Goal: Task Accomplishment & Management: Complete application form

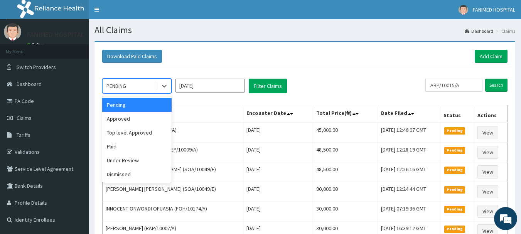
click at [122, 88] on div "PENDING" at bounding box center [117, 86] width 20 height 8
click at [128, 134] on div "Top level Approved" at bounding box center [136, 133] width 69 height 14
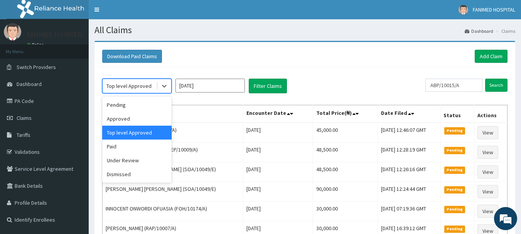
click at [117, 86] on div "Top level Approved" at bounding box center [129, 86] width 45 height 8
click at [120, 119] on div "Approved" at bounding box center [136, 119] width 69 height 14
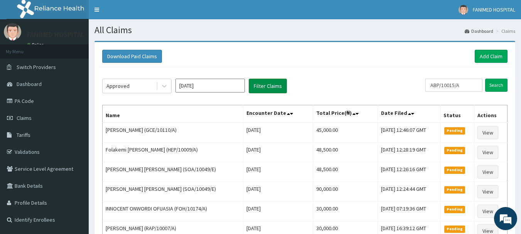
click at [267, 83] on button "Filter Claims" at bounding box center [268, 86] width 38 height 15
click at [262, 85] on button "Filter Claims" at bounding box center [268, 86] width 38 height 15
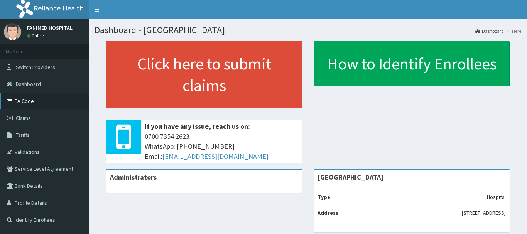
click at [24, 102] on link "PA Code" at bounding box center [44, 101] width 89 height 17
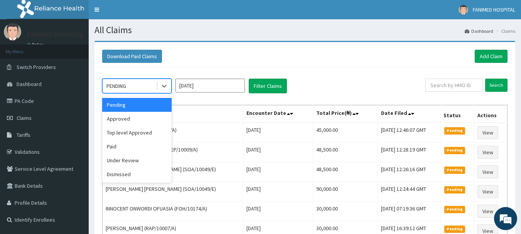
click at [142, 88] on div "PENDING" at bounding box center [130, 86] width 54 height 12
click at [139, 133] on div "Top level Approved" at bounding box center [136, 133] width 69 height 14
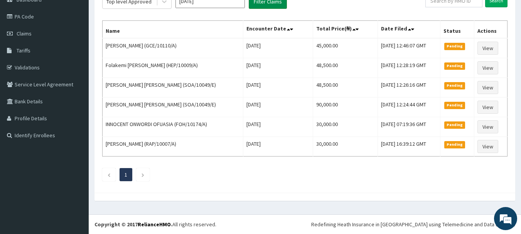
click at [271, 2] on button "Filter Claims" at bounding box center [268, 1] width 38 height 15
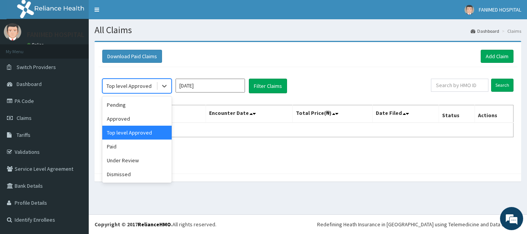
click at [127, 88] on div "Top level Approved" at bounding box center [129, 86] width 45 height 8
drag, startPoint x: 121, startPoint y: 118, endPoint x: 188, endPoint y: 101, distance: 69.0
click at [121, 118] on div "Approved" at bounding box center [136, 119] width 69 height 14
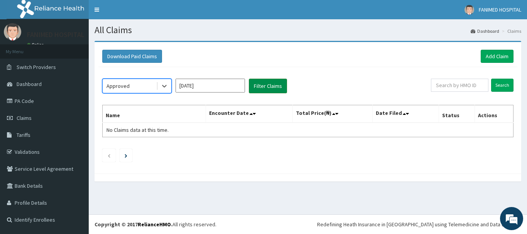
click at [276, 83] on button "Filter Claims" at bounding box center [268, 86] width 38 height 15
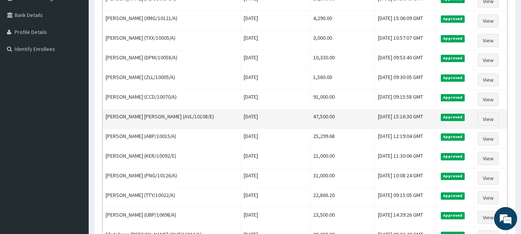
scroll to position [232, 0]
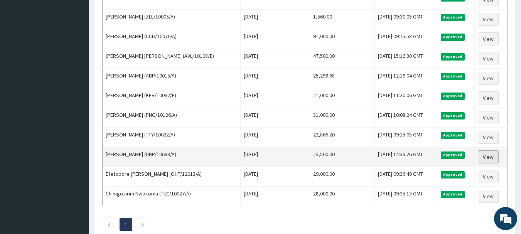
click at [488, 158] on link "View" at bounding box center [488, 157] width 21 height 13
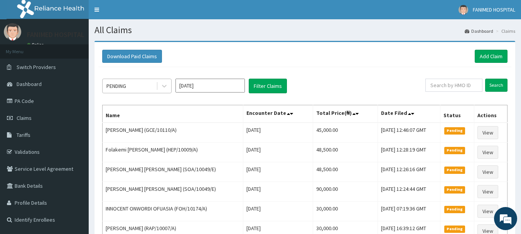
click at [137, 86] on div "PENDING" at bounding box center [130, 86] width 54 height 12
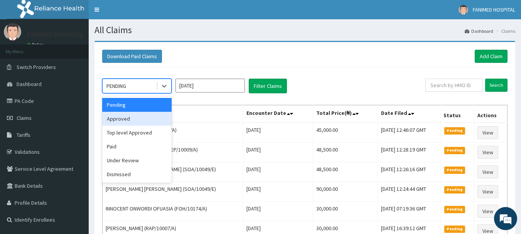
click at [130, 118] on div "Approved" at bounding box center [136, 119] width 69 height 14
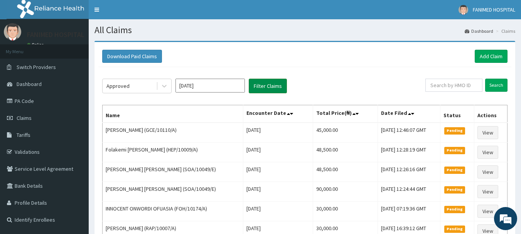
click at [262, 90] on button "Filter Claims" at bounding box center [268, 86] width 38 height 15
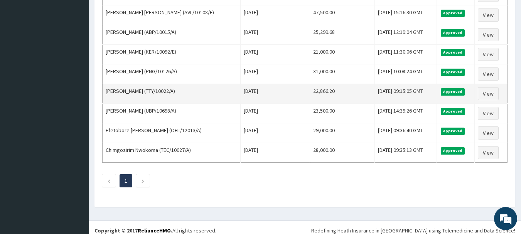
scroll to position [281, 0]
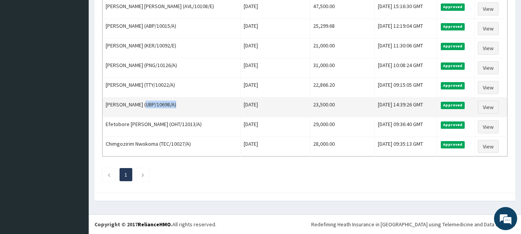
drag, startPoint x: 184, startPoint y: 103, endPoint x: 162, endPoint y: 108, distance: 22.1
click at [144, 108] on td "Charity Momoh (UBP/10698/A)" at bounding box center [172, 108] width 138 height 20
click at [175, 108] on td "Charity Momoh (UBP/10698/A)" at bounding box center [172, 108] width 138 height 20
drag, startPoint x: 171, startPoint y: 106, endPoint x: 145, endPoint y: 108, distance: 26.7
click at [145, 108] on td "Charity Momoh (UBP/10698/A)" at bounding box center [172, 108] width 138 height 20
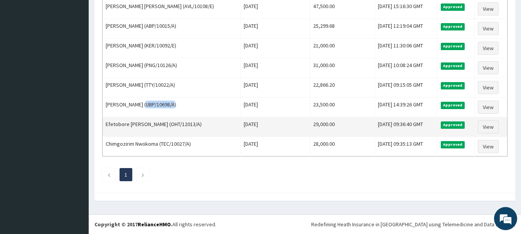
copy td "UBP/10698/A"
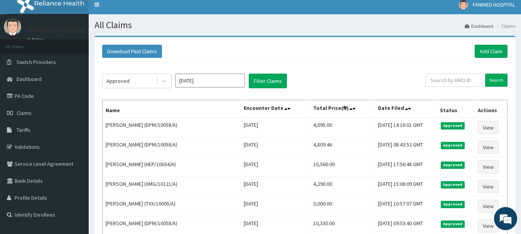
scroll to position [0, 0]
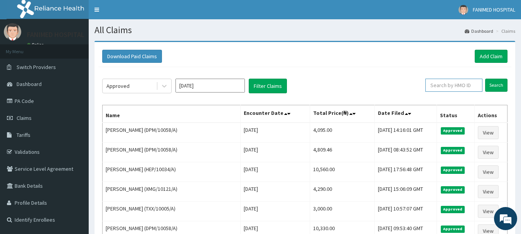
click at [464, 86] on input "text" at bounding box center [454, 85] width 57 height 13
paste input "UBP/10698/A"
type input "UBP/10698/A"
click at [493, 90] on input "Search" at bounding box center [497, 85] width 22 height 13
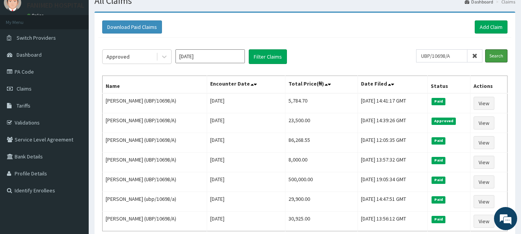
scroll to position [77, 0]
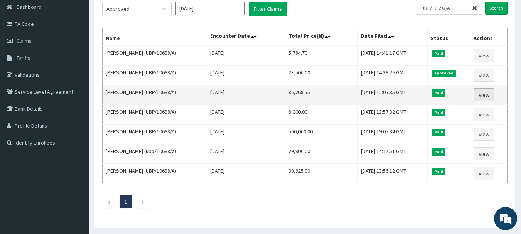
click at [484, 93] on link "View" at bounding box center [484, 94] width 21 height 13
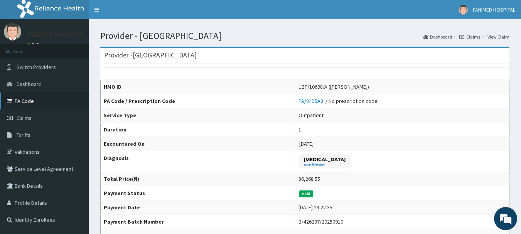
click at [28, 99] on link "PA Code" at bounding box center [44, 101] width 89 height 17
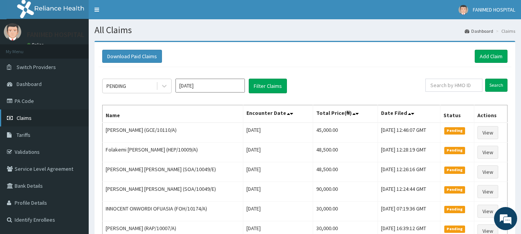
click at [24, 114] on link "Claims" at bounding box center [44, 118] width 89 height 17
click at [497, 56] on link "Add Claim" at bounding box center [491, 56] width 33 height 13
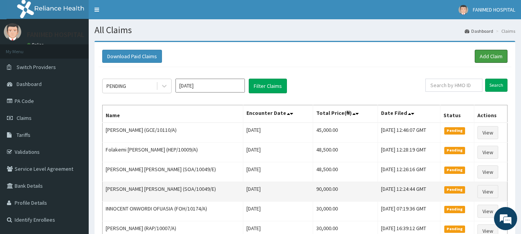
scroll to position [84, 0]
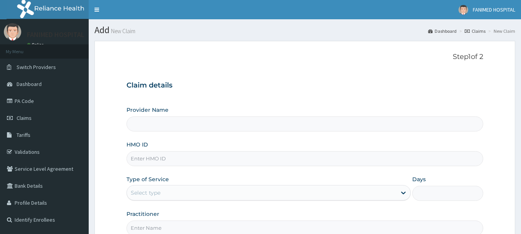
click at [157, 160] on input "HMO ID" at bounding box center [305, 158] width 357 height 15
paste input "UBP/10698/A"
type input "UBP/10698/A"
type input "[GEOGRAPHIC_DATA]"
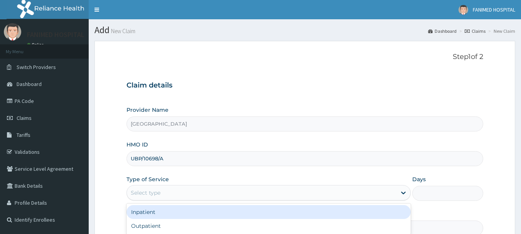
click at [157, 188] on div "Select type" at bounding box center [262, 193] width 270 height 12
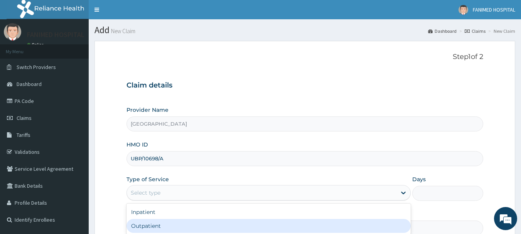
click at [152, 228] on div "Outpatient" at bounding box center [269, 226] width 284 height 14
type input "1"
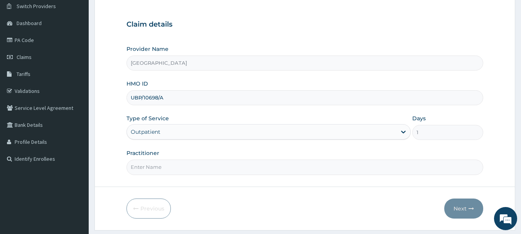
scroll to position [83, 0]
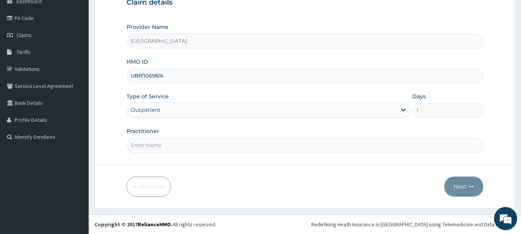
click at [159, 148] on input "Practitioner" at bounding box center [305, 145] width 357 height 15
type input "DR ABE"
click at [466, 184] on button "Next" at bounding box center [464, 187] width 39 height 20
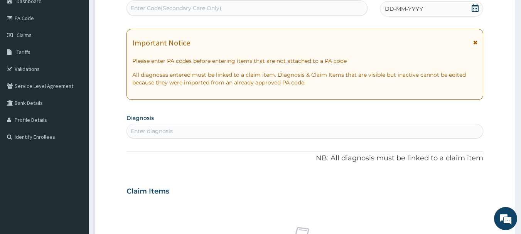
scroll to position [0, 0]
click at [199, 2] on div "Enter Code(Secondary Care Only)" at bounding box center [248, 7] width 242 height 15
paste input "PA/71DB45"
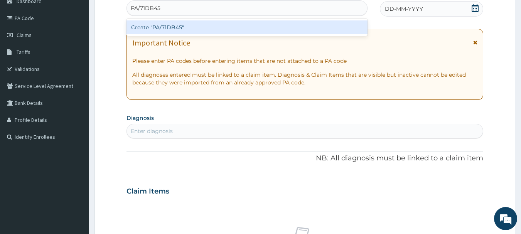
type input "PA/71DB45"
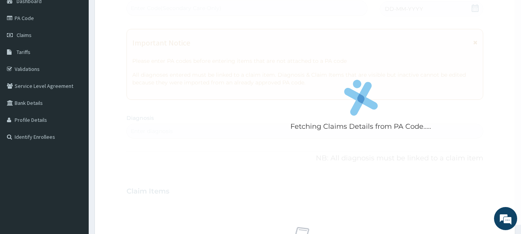
click at [219, 39] on div "Fetching Claims Details from PA Code..... PA Code / Prescription Code Enter Cod…" at bounding box center [305, 190] width 357 height 399
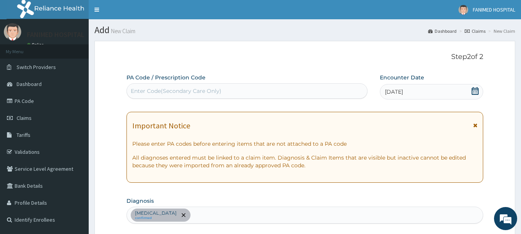
click at [478, 93] on icon at bounding box center [476, 91] width 8 height 8
click at [475, 93] on icon at bounding box center [476, 91] width 8 height 8
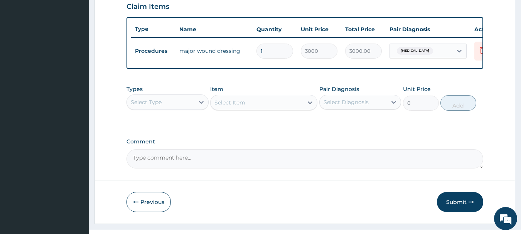
scroll to position [291, 0]
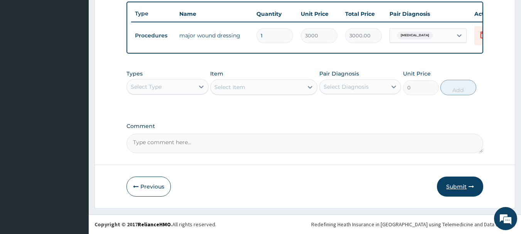
click at [451, 184] on button "Submit" at bounding box center [460, 187] width 46 height 20
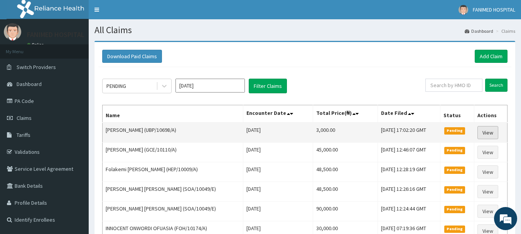
click at [494, 134] on link "View" at bounding box center [488, 132] width 21 height 13
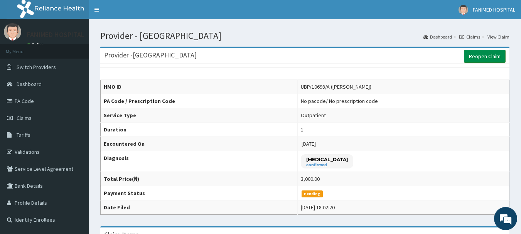
click at [487, 56] on link "Reopen Claim" at bounding box center [485, 56] width 42 height 13
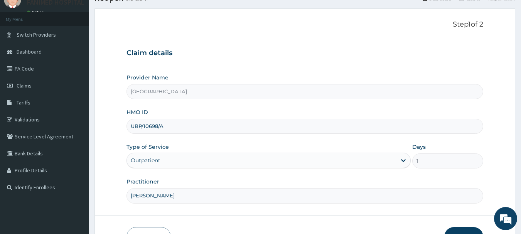
scroll to position [83, 0]
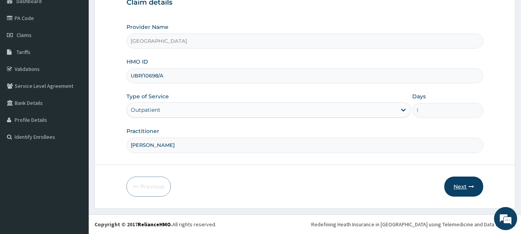
click at [468, 188] on button "Next" at bounding box center [464, 187] width 39 height 20
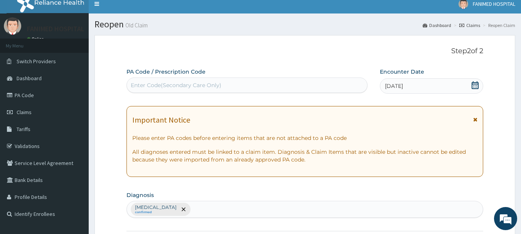
scroll to position [0, 0]
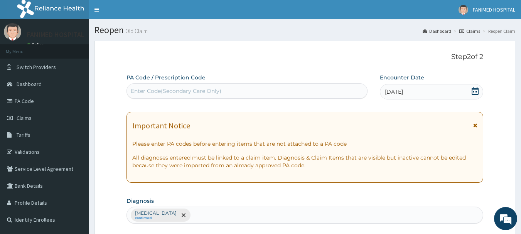
click at [476, 90] on icon at bounding box center [475, 91] width 7 height 8
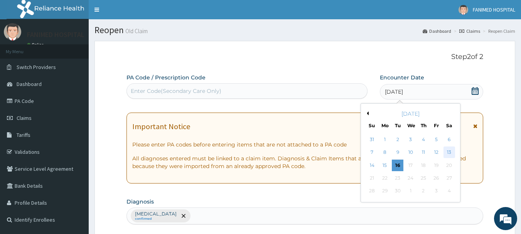
click at [449, 153] on div "13" at bounding box center [450, 153] width 12 height 12
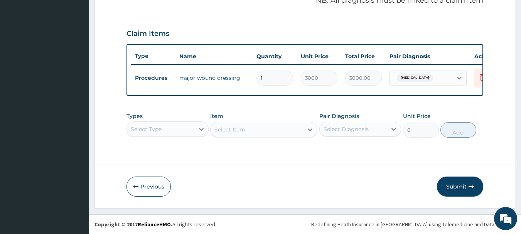
click at [463, 191] on button "Submit" at bounding box center [460, 187] width 46 height 20
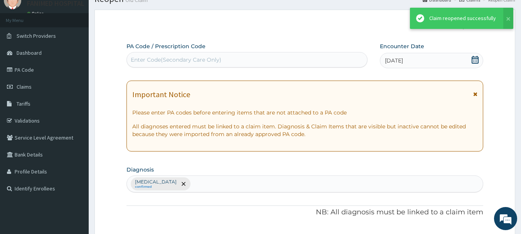
scroll to position [249, 0]
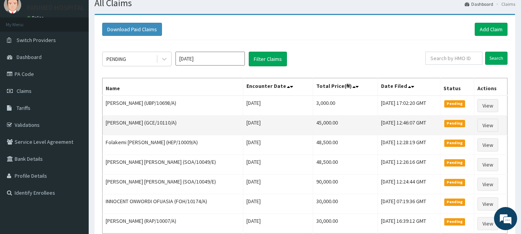
scroll to position [39, 0]
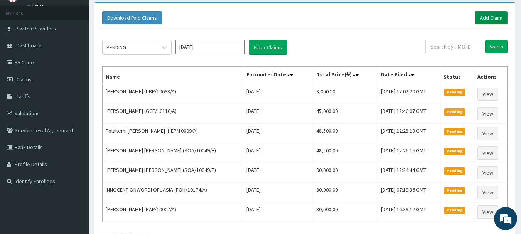
click at [492, 16] on link "Add Claim" at bounding box center [491, 17] width 33 height 13
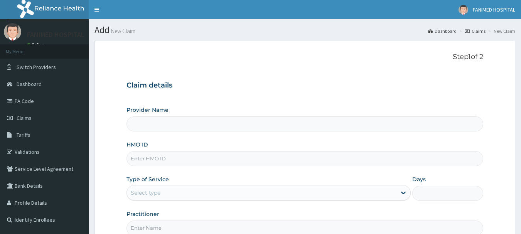
click at [157, 162] on input "HMO ID" at bounding box center [305, 158] width 357 height 15
type input "ALP/10268/C"
type input "[GEOGRAPHIC_DATA]"
type input "ALP/10268/C"
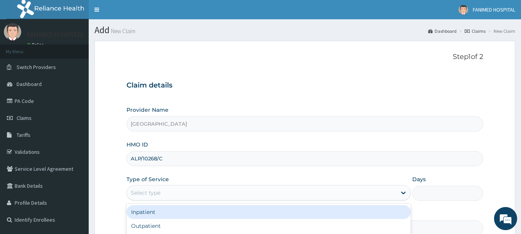
click at [161, 195] on div "Select type" at bounding box center [262, 193] width 270 height 12
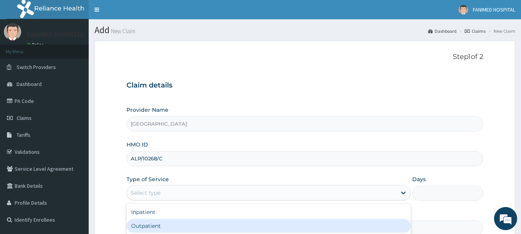
click at [156, 227] on div "Outpatient" at bounding box center [269, 226] width 284 height 14
type input "1"
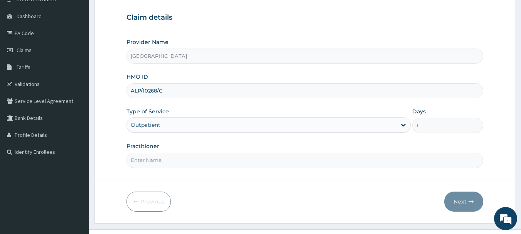
scroll to position [83, 0]
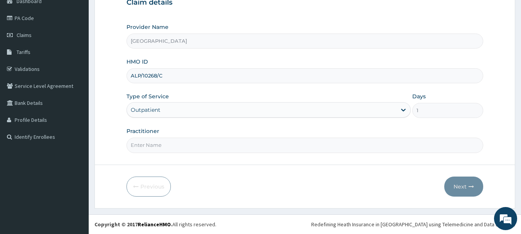
click at [161, 151] on input "Practitioner" at bounding box center [305, 145] width 357 height 15
type input "[PERSON_NAME]"
click at [467, 184] on button "Next" at bounding box center [464, 187] width 39 height 20
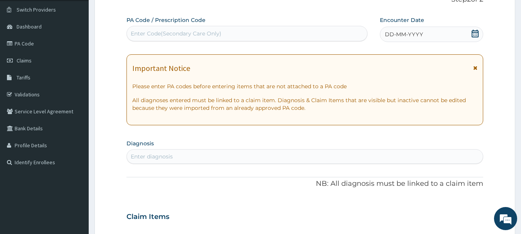
scroll to position [44, 0]
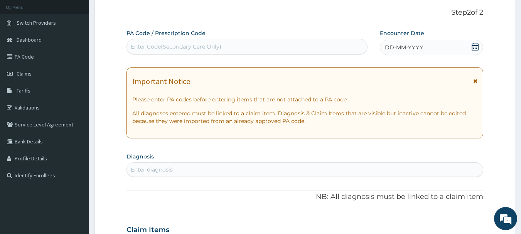
click at [253, 47] on div "Enter Code(Secondary Care Only)" at bounding box center [247, 47] width 241 height 12
paste input "PA/99D907"
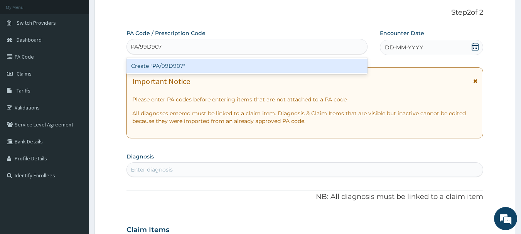
type input "PA/99D907"
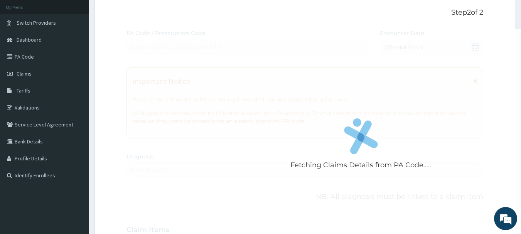
click at [279, 91] on div "Fetching Claims Details from PA Code..... PA Code / Prescription Code Enter Cod…" at bounding box center [305, 228] width 357 height 399
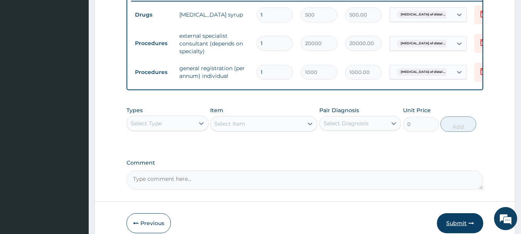
scroll to position [349, 0]
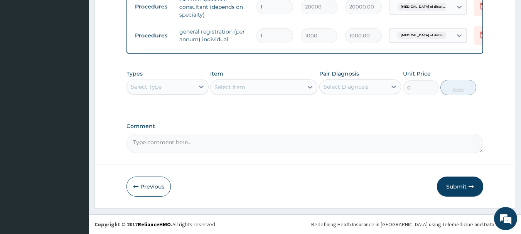
click at [461, 188] on button "Submit" at bounding box center [460, 187] width 46 height 20
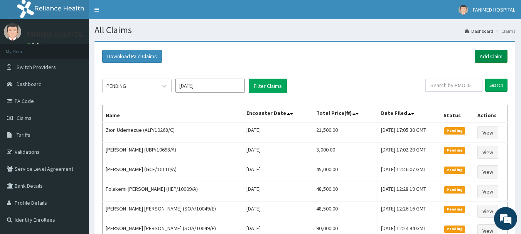
click at [498, 54] on link "Add Claim" at bounding box center [491, 56] width 33 height 13
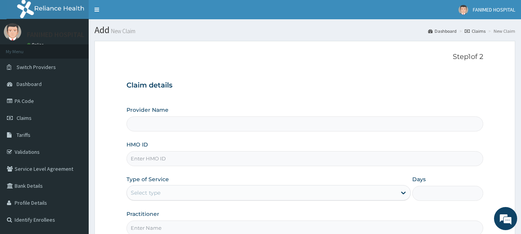
type input "[GEOGRAPHIC_DATA]"
click at [161, 163] on input "HMO ID" at bounding box center [305, 158] width 357 height 15
paste input "ALP/10268/C"
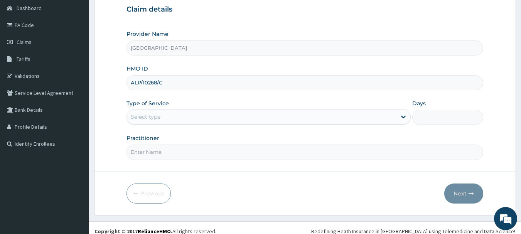
scroll to position [77, 0]
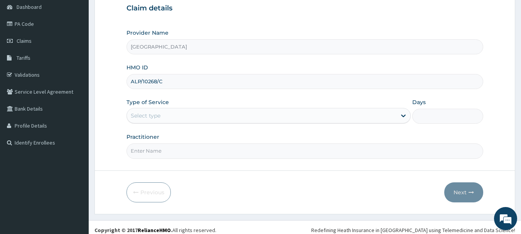
type input "ALP/10268/C"
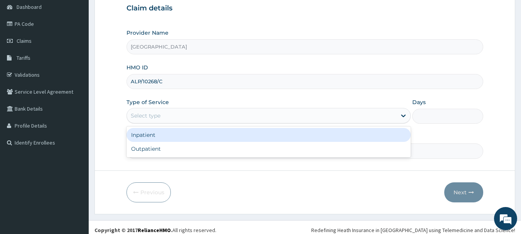
click at [163, 118] on div "Select type" at bounding box center [262, 116] width 270 height 12
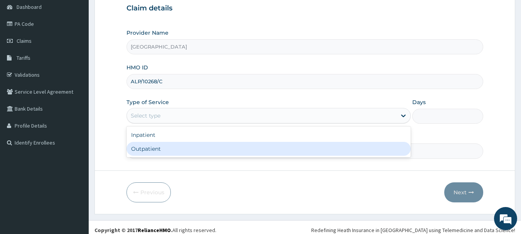
click at [162, 148] on div "Outpatient" at bounding box center [269, 149] width 284 height 14
type input "1"
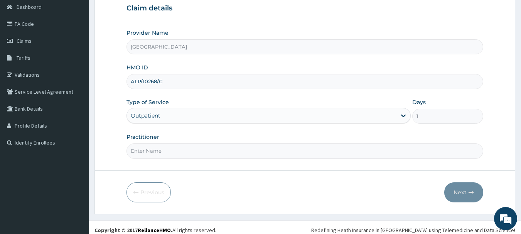
click at [162, 144] on input "Practitioner" at bounding box center [305, 151] width 357 height 15
click at [162, 149] on input "Practitioner" at bounding box center [305, 151] width 357 height 15
type input "[PERSON_NAME]"
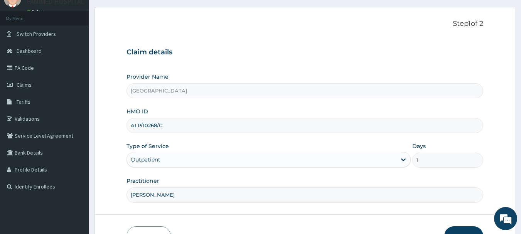
scroll to position [83, 0]
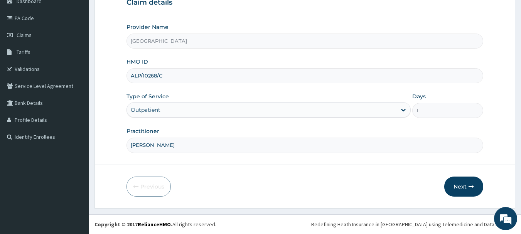
click at [466, 186] on button "Next" at bounding box center [464, 187] width 39 height 20
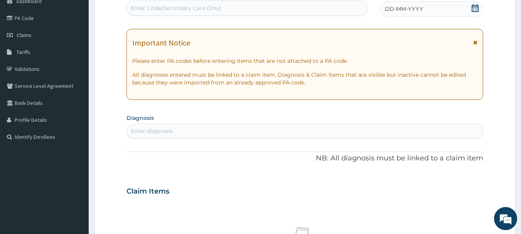
click at [180, 3] on div "Enter Code(Secondary Care Only)" at bounding box center [247, 8] width 241 height 12
paste input "PA/153C55"
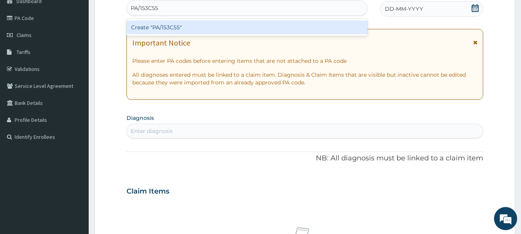
type input "PA/153C55"
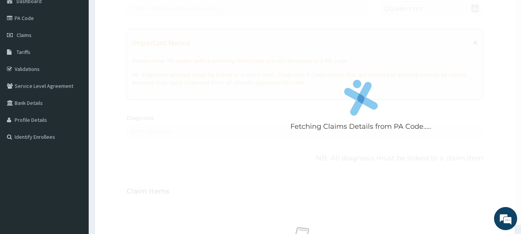
click at [217, 94] on div "Fetching Claims Details from PA Code..... PA Code / Prescription Code Enter Cod…" at bounding box center [305, 190] width 357 height 399
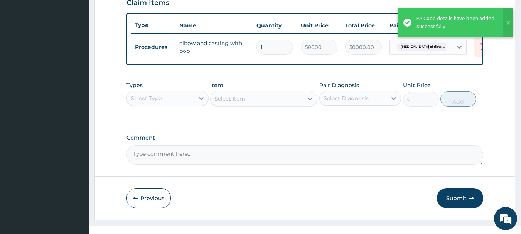
scroll to position [291, 0]
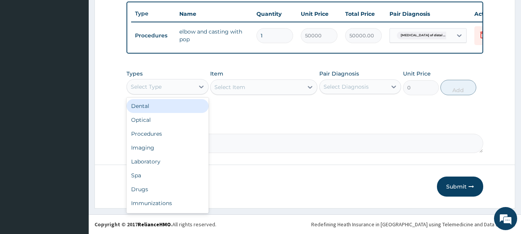
click at [156, 81] on div "Select Type" at bounding box center [161, 87] width 68 height 12
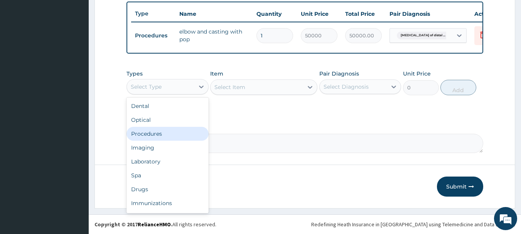
click at [149, 130] on div "Procedures" at bounding box center [168, 134] width 82 height 14
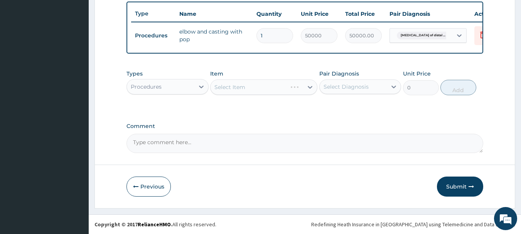
click at [245, 93] on div "Select Item" at bounding box center [263, 87] width 107 height 15
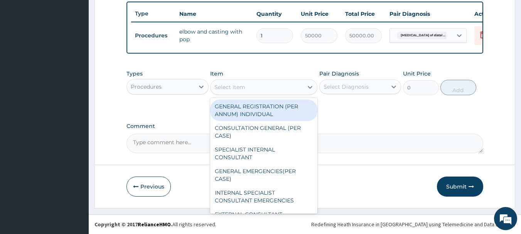
click at [244, 88] on div "Select Item" at bounding box center [230, 87] width 31 height 8
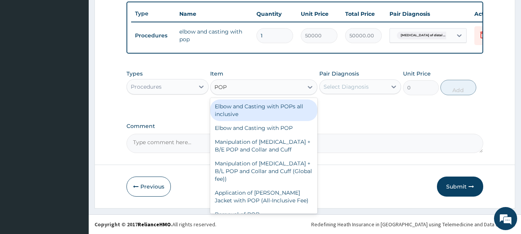
scroll to position [9, 0]
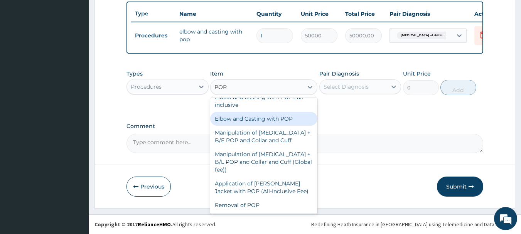
type input "POP"
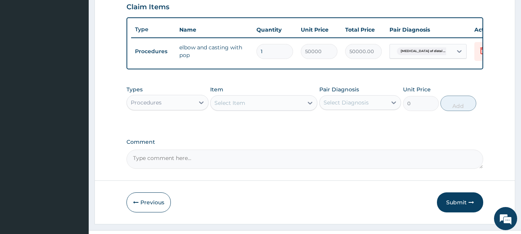
scroll to position [291, 0]
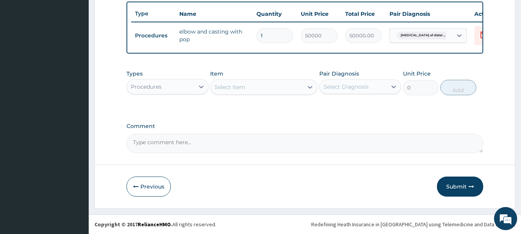
click at [172, 147] on textarea "Comment" at bounding box center [305, 143] width 357 height 19
paste textarea "BELOW KNEE POP APPLICATION @ 100,000"
type textarea "BELOW KNEE POP APPLICATION @ 100,000 AS APPROVED"
click at [284, 31] on input "1" at bounding box center [275, 35] width 37 height 15
type input "0.00"
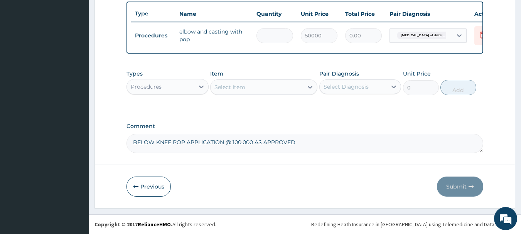
type input "2"
type input "100000.00"
type input "2"
click at [306, 142] on textarea "BELOW KNEE POP APPLICATION @ 100,000 AS APPROVED" at bounding box center [305, 143] width 357 height 19
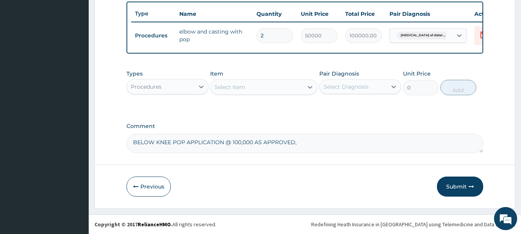
paste textarea "Please send a tariff upload request for the BELOW KNEE POP APPLICATION so that …"
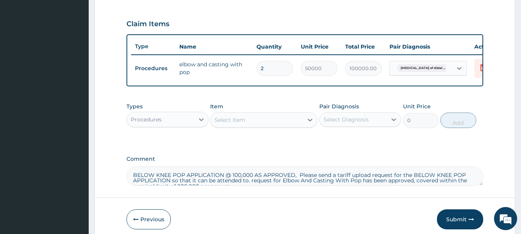
scroll to position [9, 0]
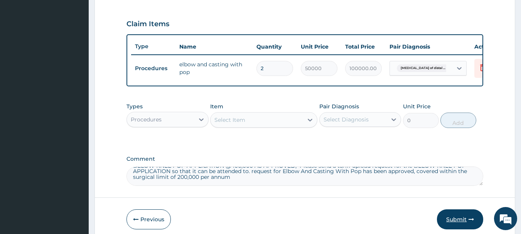
type textarea "BELOW KNEE POP APPLICATION @ 100,000 AS APPROVED, Please send a tariff upload r…"
click at [453, 223] on button "Submit" at bounding box center [460, 220] width 46 height 20
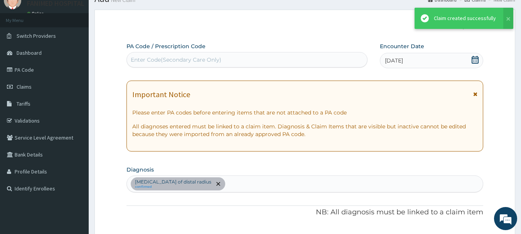
scroll to position [253, 0]
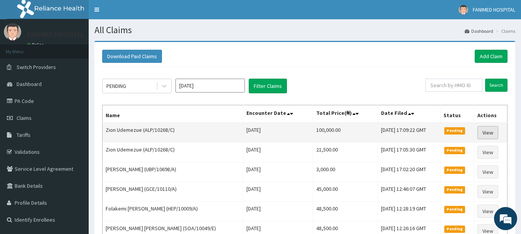
click at [490, 131] on link "View" at bounding box center [488, 132] width 21 height 13
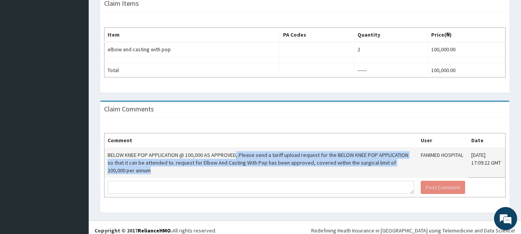
drag, startPoint x: 183, startPoint y: 171, endPoint x: 235, endPoint y: 159, distance: 54.4
click at [235, 159] on td "BELOW KNEE POP APPLICATION @ 100,000 AS APPROVED, Please send a tariff upload r…" at bounding box center [261, 163] width 313 height 30
click at [215, 175] on td "BELOW KNEE POP APPLICATION @ 100,000 AS APPROVED, Please send a tariff upload r…" at bounding box center [261, 163] width 313 height 30
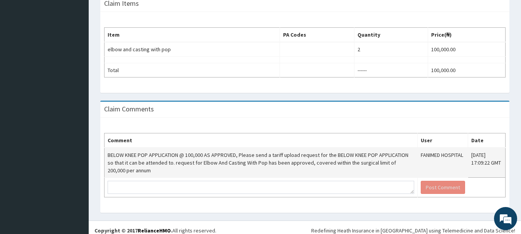
click at [172, 172] on td "BELOW KNEE POP APPLICATION @ 100,000 AS APPROVED, Please send a tariff upload r…" at bounding box center [261, 163] width 313 height 30
click at [167, 169] on td "BELOW KNEE POP APPLICATION @ 100,000 AS APPROVED, Please send a tariff upload r…" at bounding box center [261, 163] width 313 height 30
click at [170, 171] on td "BELOW KNEE POP APPLICATION @ 100,000 AS APPROVED, Please send a tariff upload r…" at bounding box center [261, 163] width 313 height 30
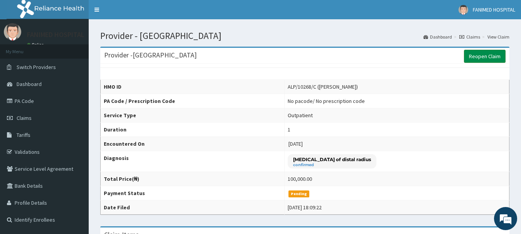
click at [477, 51] on link "Reopen Claim" at bounding box center [485, 56] width 42 height 13
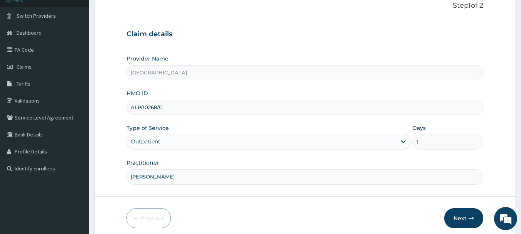
scroll to position [83, 0]
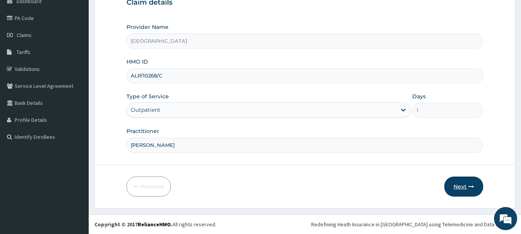
click at [464, 186] on button "Next" at bounding box center [464, 187] width 39 height 20
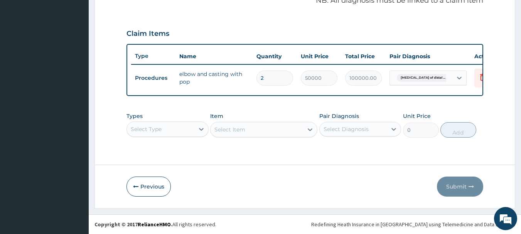
scroll to position [249, 0]
click at [145, 193] on button "Previous" at bounding box center [149, 187] width 44 height 20
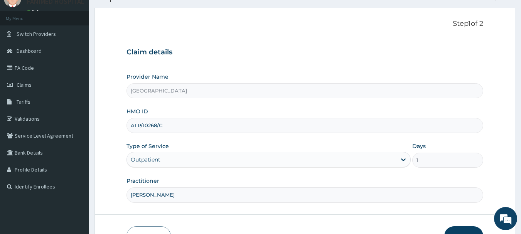
scroll to position [83, 0]
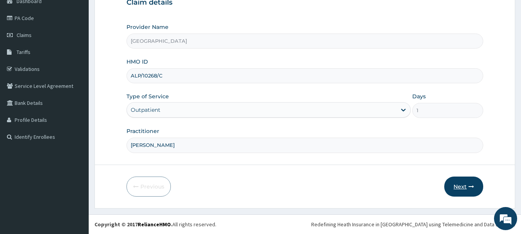
click at [457, 184] on button "Next" at bounding box center [464, 187] width 39 height 20
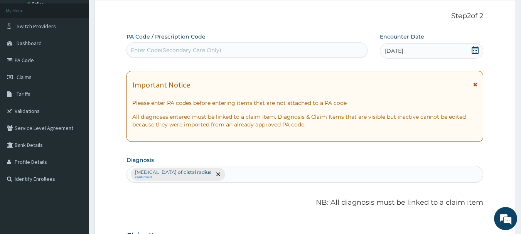
scroll to position [0, 0]
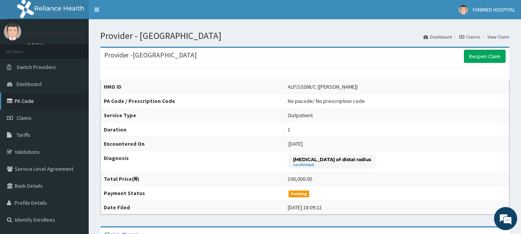
click at [25, 99] on link "PA Code" at bounding box center [44, 101] width 89 height 17
